Goal: Task Accomplishment & Management: Manage account settings

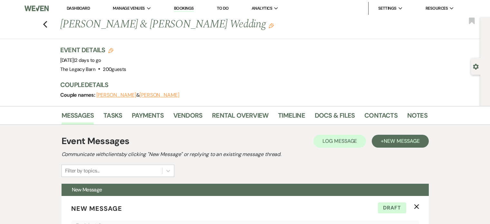
select select "3917"
click at [76, 10] on link "Dashboard" at bounding box center [78, 7] width 23 height 5
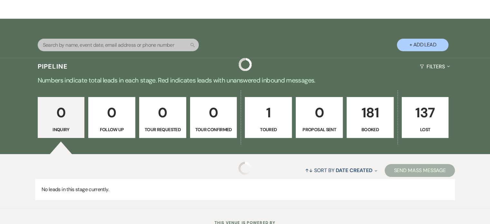
scroll to position [122, 0]
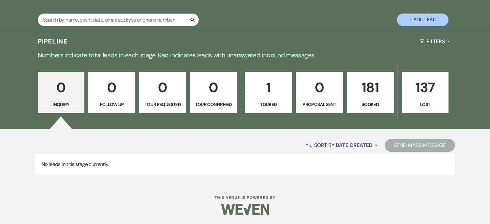
click at [357, 101] on p "Booked" at bounding box center [370, 104] width 39 height 7
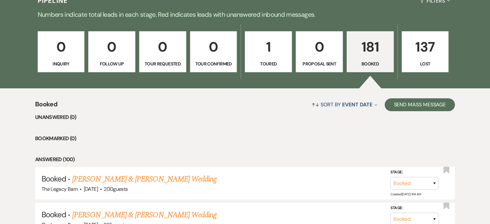
scroll to position [219, 0]
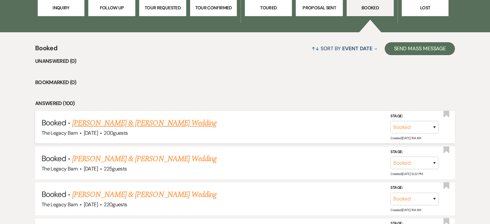
click at [157, 123] on link "[PERSON_NAME] & [PERSON_NAME] Wedding" at bounding box center [144, 123] width 144 height 12
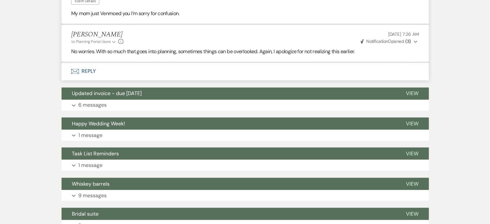
scroll to position [1121, 0]
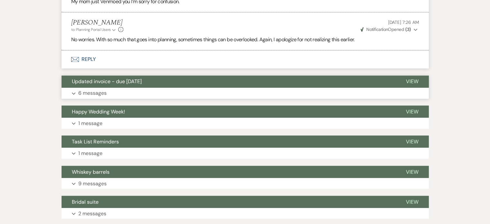
click at [157, 78] on button "Updated invoice - due [DATE]" at bounding box center [229, 81] width 334 height 12
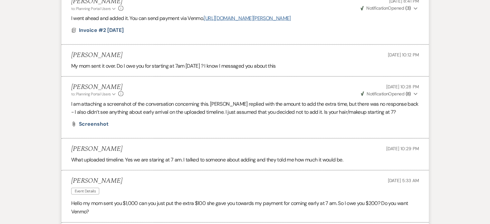
scroll to position [1315, 0]
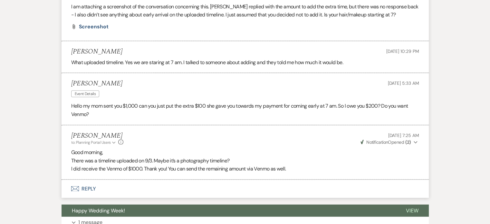
click at [87, 188] on button "Envelope Reply" at bounding box center [245, 189] width 367 height 18
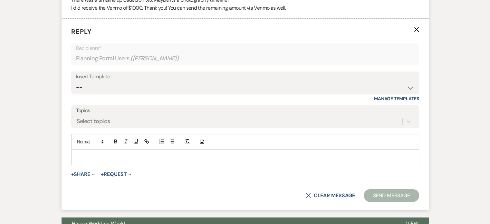
scroll to position [1477, 0]
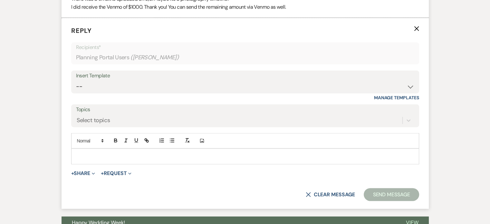
click at [92, 146] on div "Add Photo" at bounding box center [245, 140] width 348 height 15
click at [89, 154] on p at bounding box center [245, 156] width 338 height 7
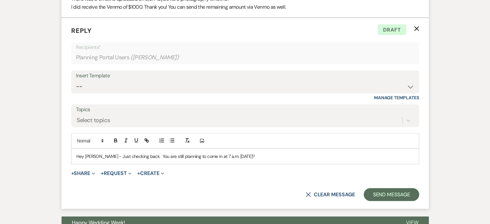
drag, startPoint x: 92, startPoint y: 126, endPoint x: 31, endPoint y: 125, distance: 60.9
click at [313, 192] on button "X Clear message" at bounding box center [330, 194] width 49 height 5
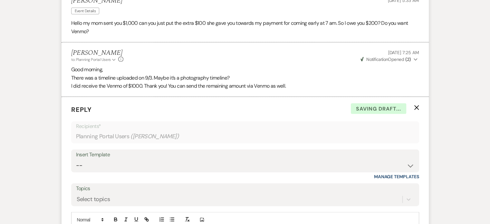
scroll to position [1380, 0]
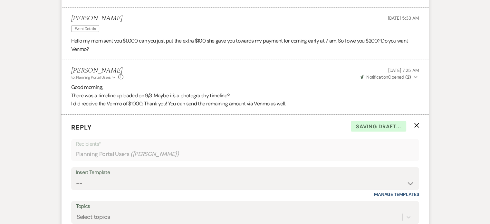
click at [411, 122] on p "Reply X Saving draft..." at bounding box center [245, 127] width 348 height 10
click at [417, 123] on use "button" at bounding box center [416, 125] width 5 height 5
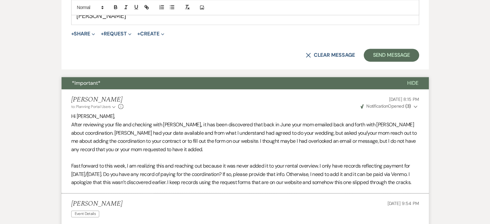
scroll to position [768, 0]
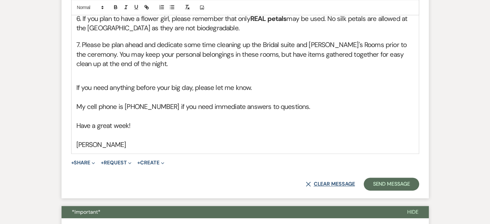
click at [322, 182] on button "X Clear message" at bounding box center [330, 183] width 49 height 5
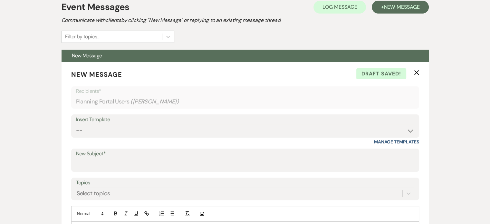
scroll to position [32, 0]
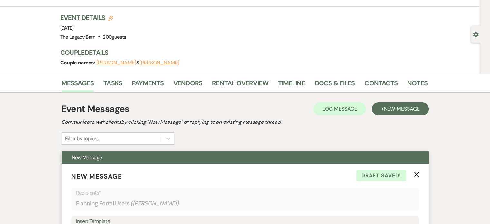
click at [416, 174] on use "button" at bounding box center [416, 174] width 5 height 5
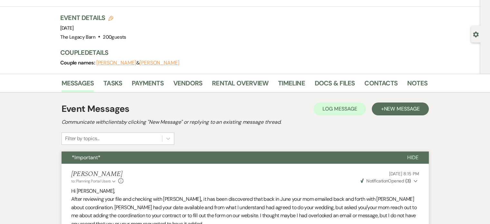
click at [125, 63] on button "[PERSON_NAME]" at bounding box center [116, 62] width 40 height 5
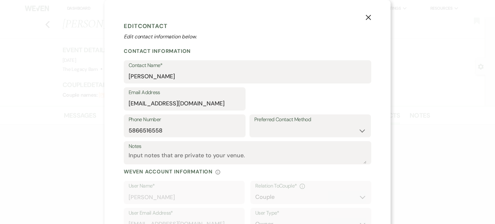
select select "1"
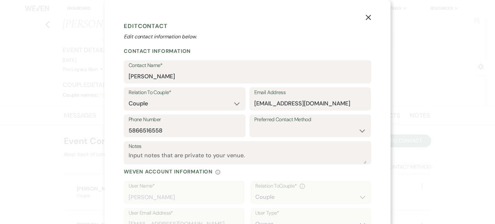
click at [75, 98] on div "X Edit Contact Edit contact information below. Contact Information Contact Name…" at bounding box center [247, 112] width 495 height 224
click at [367, 15] on icon "X" at bounding box center [369, 18] width 6 height 6
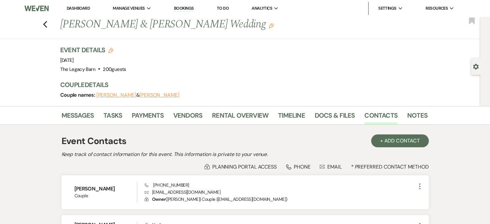
click at [77, 9] on link "Dashboard" at bounding box center [78, 7] width 23 height 5
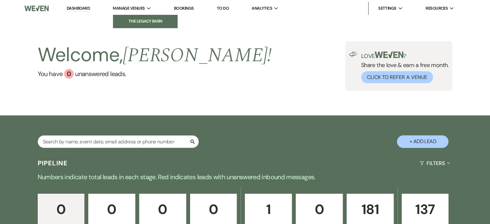
click at [130, 24] on li "The Legacy Barn" at bounding box center [145, 21] width 58 height 6
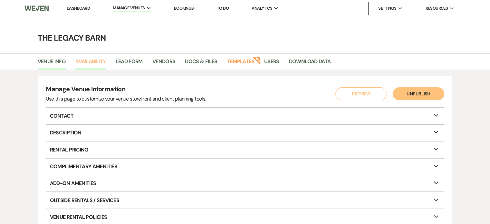
click at [90, 59] on link "Availability" at bounding box center [90, 63] width 30 height 12
select select "3"
select select "2026"
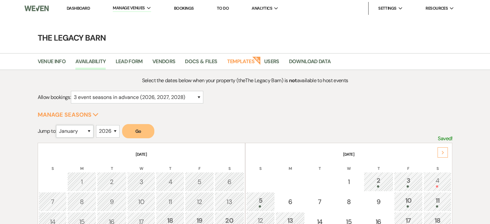
click at [73, 132] on select "January February March April May June July August September October November De…" at bounding box center [74, 131] width 37 height 13
select select "11"
click at [58, 125] on select "January February March April May June July August September October November De…" at bounding box center [74, 131] width 37 height 13
click at [136, 130] on button "Go" at bounding box center [138, 131] width 32 height 14
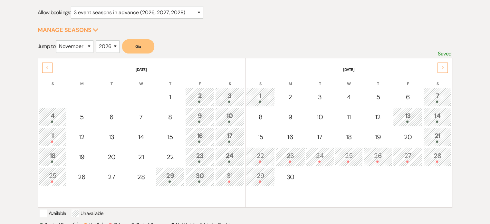
scroll to position [129, 0]
